Goal: Communication & Community: Answer question/provide support

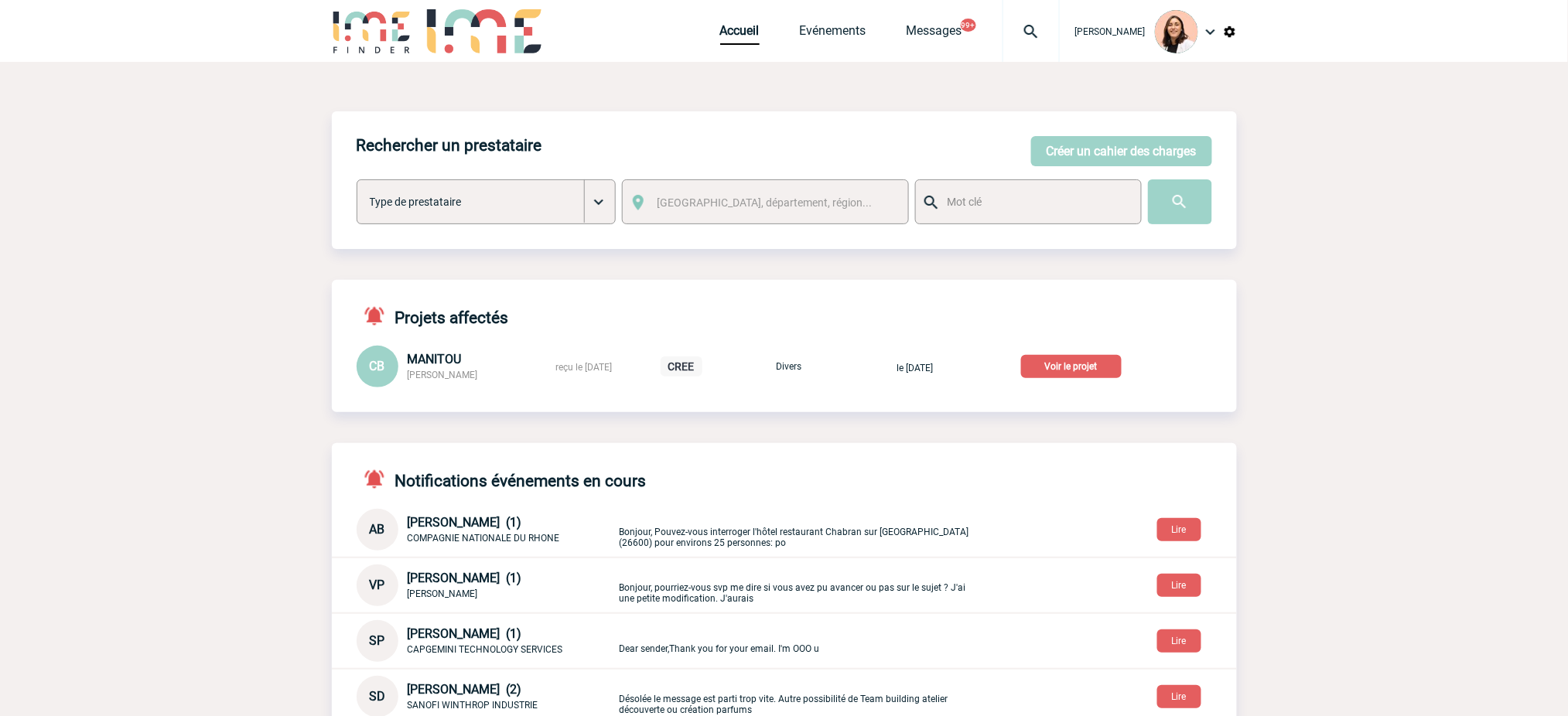
click at [1019, 42] on div at bounding box center [1031, 31] width 57 height 62
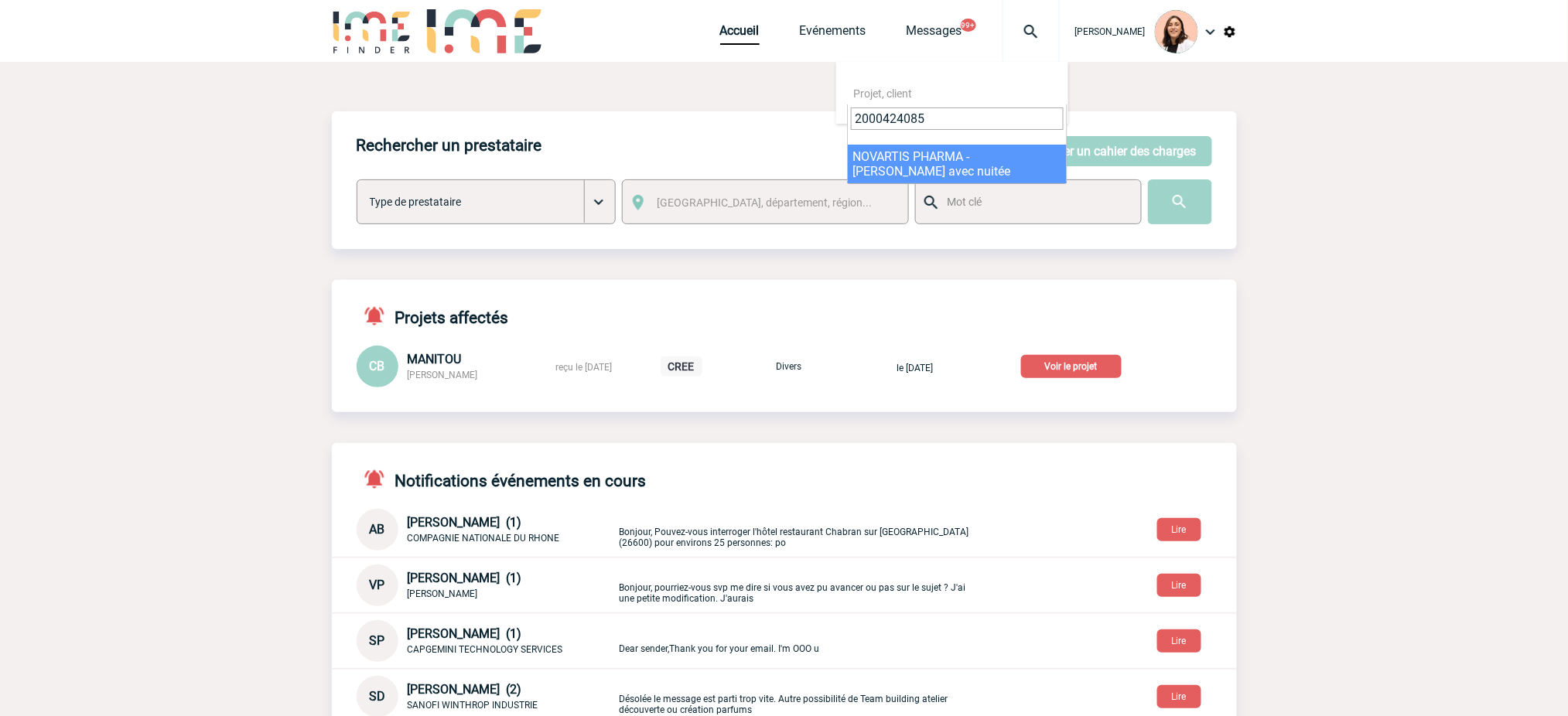
type input "2000424085"
select select "23586"
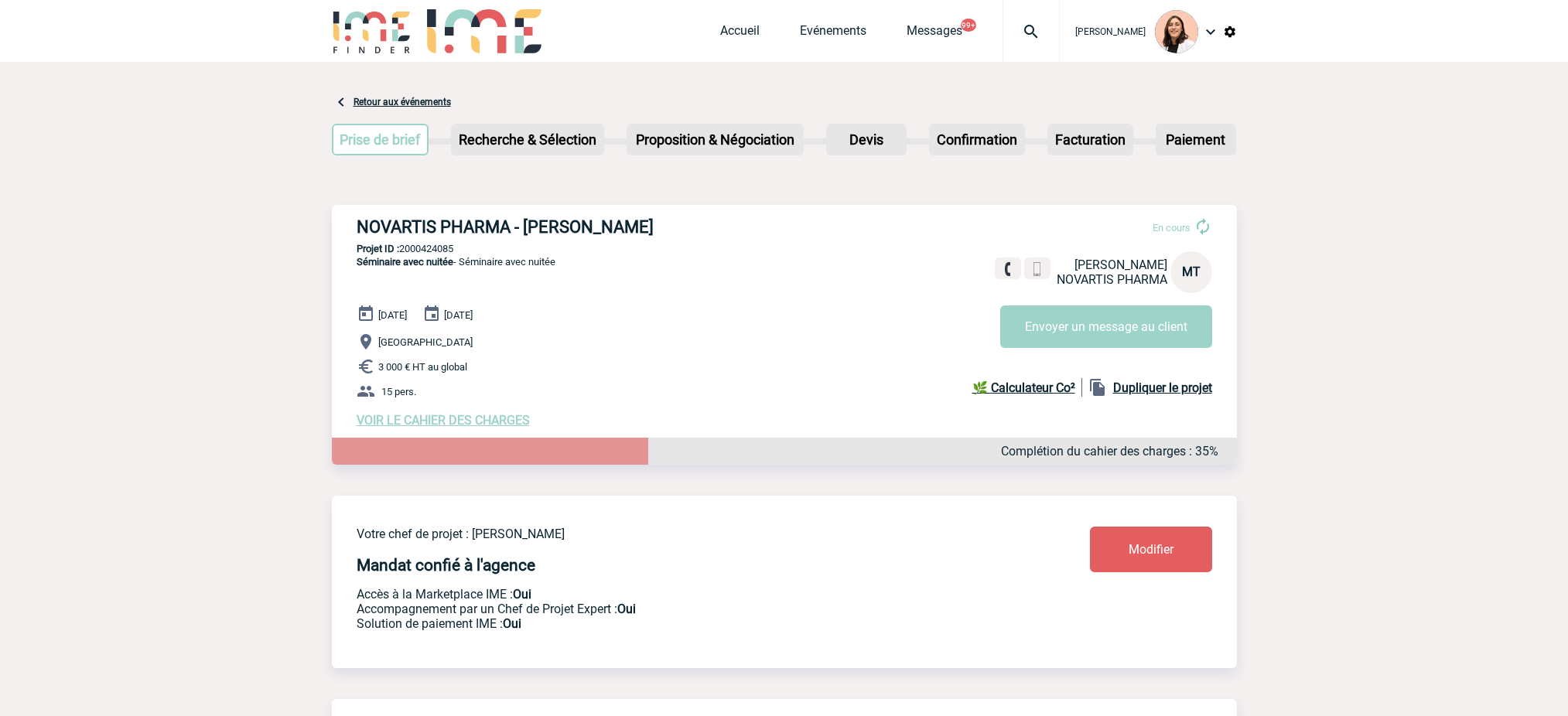
scroll to position [103, 0]
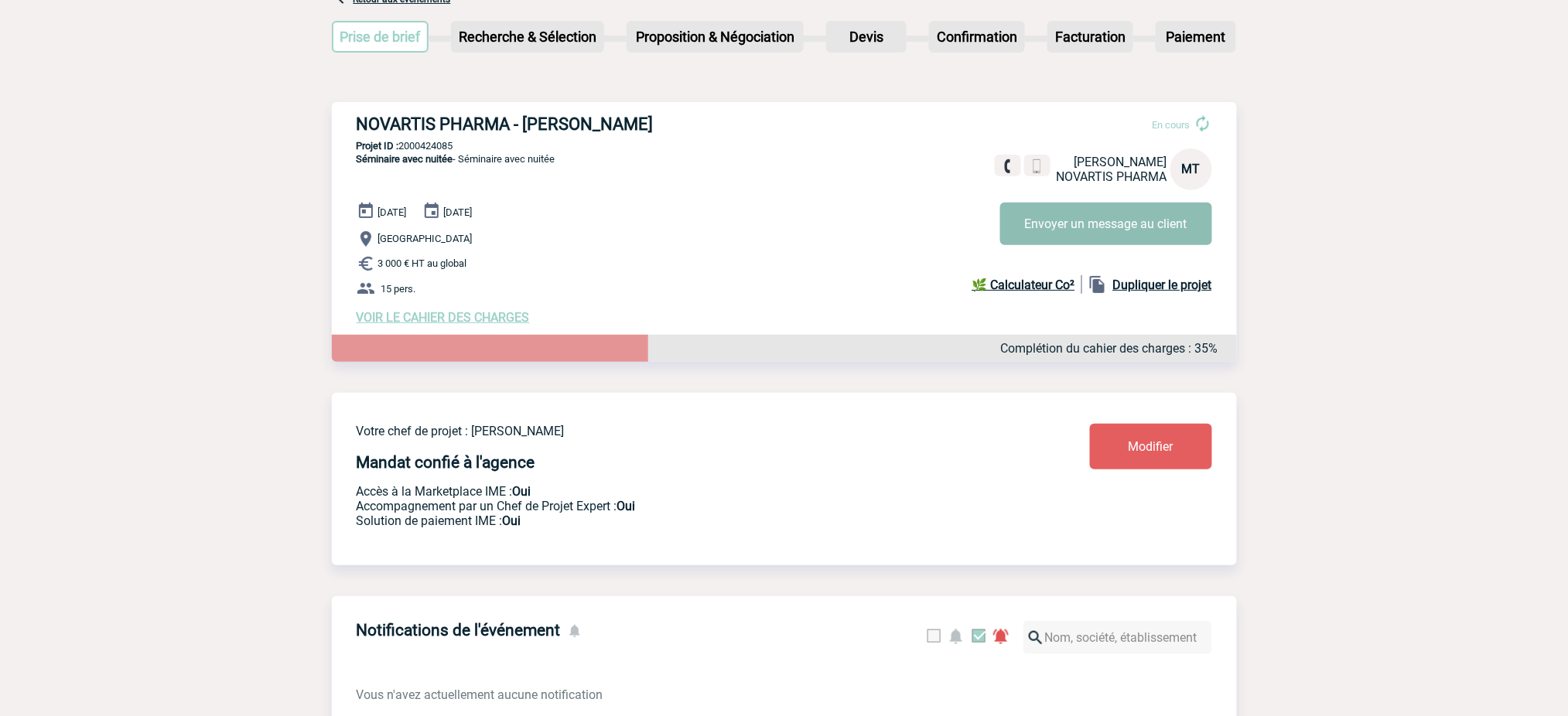
click at [1145, 232] on button "Envoyer un message au client" at bounding box center [1106, 223] width 212 height 43
